Goal: Book appointment/travel/reservation

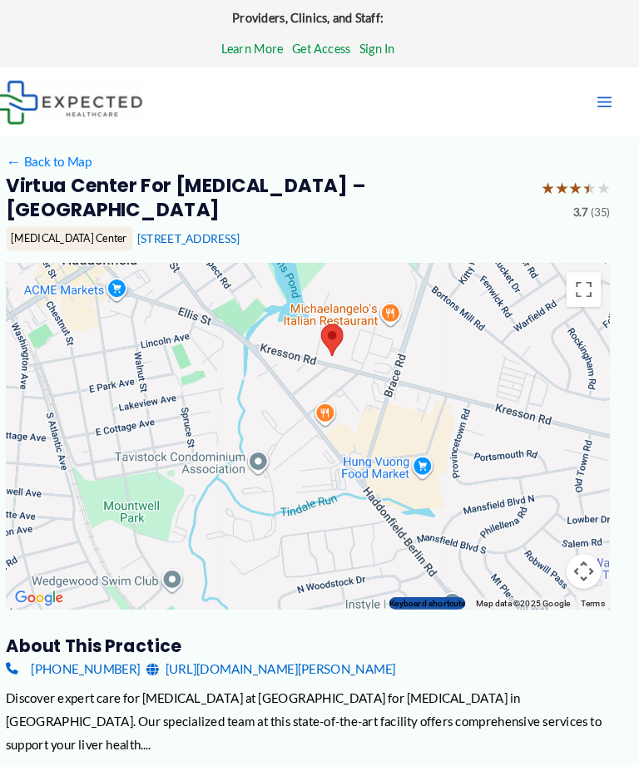
click at [390, 496] on div at bounding box center [320, 420] width 582 height 333
